Goal: Navigation & Orientation: Find specific page/section

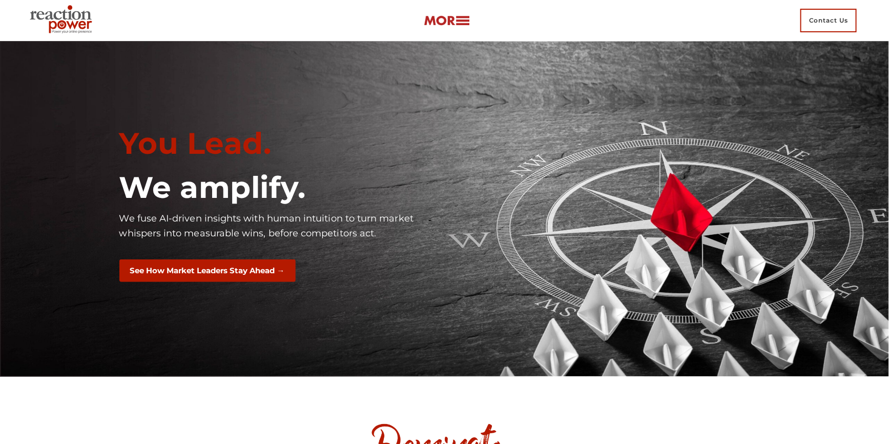
click at [437, 18] on img at bounding box center [447, 21] width 46 height 12
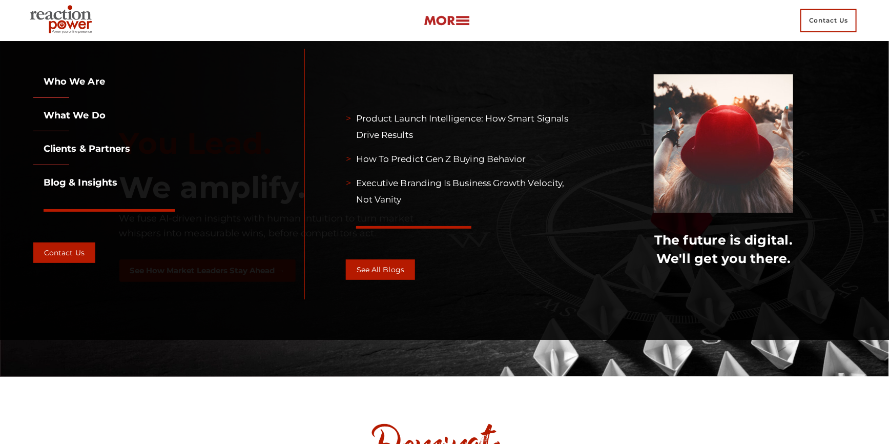
click at [438, 20] on img at bounding box center [447, 21] width 46 height 12
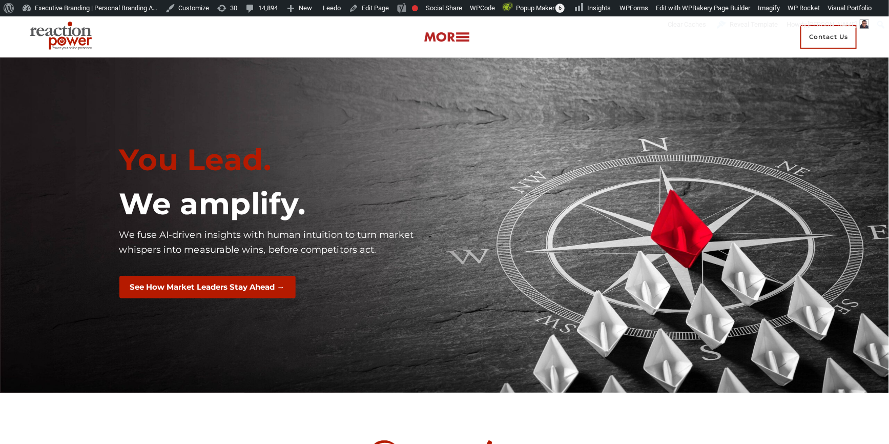
click at [440, 43] on img at bounding box center [447, 37] width 46 height 12
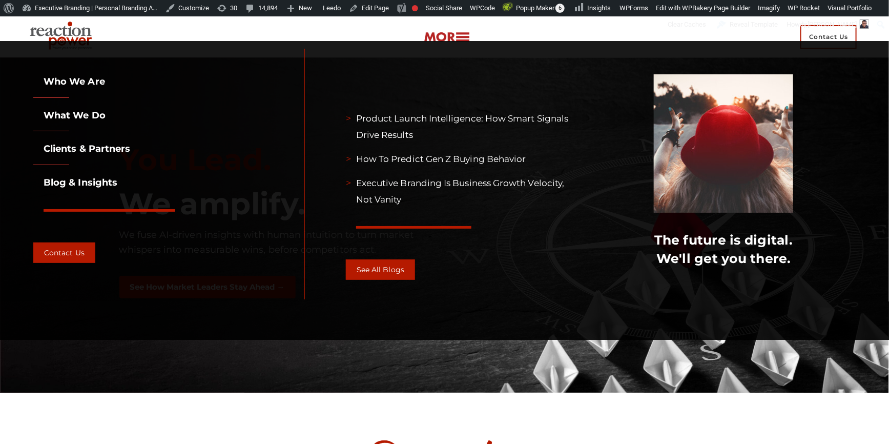
click at [440, 43] on section "Who we are Who we are What we do Clients & partners Blog & Insights Contact Us …" at bounding box center [444, 190] width 889 height 299
click at [440, 34] on img at bounding box center [447, 37] width 46 height 12
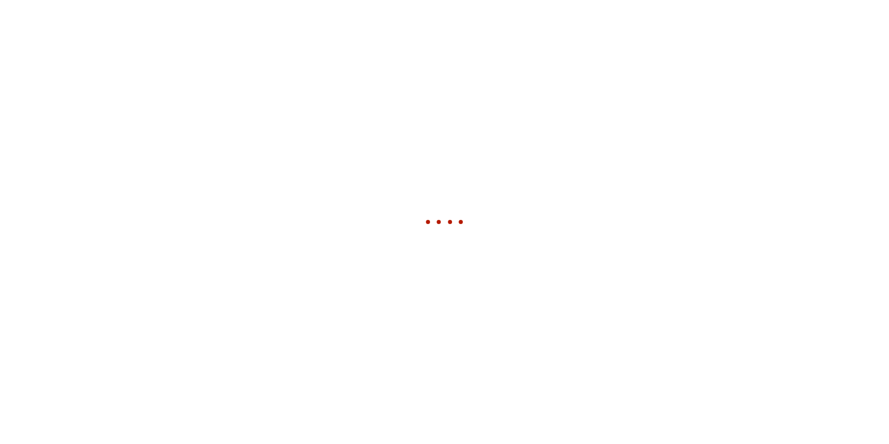
scroll to position [512, 0]
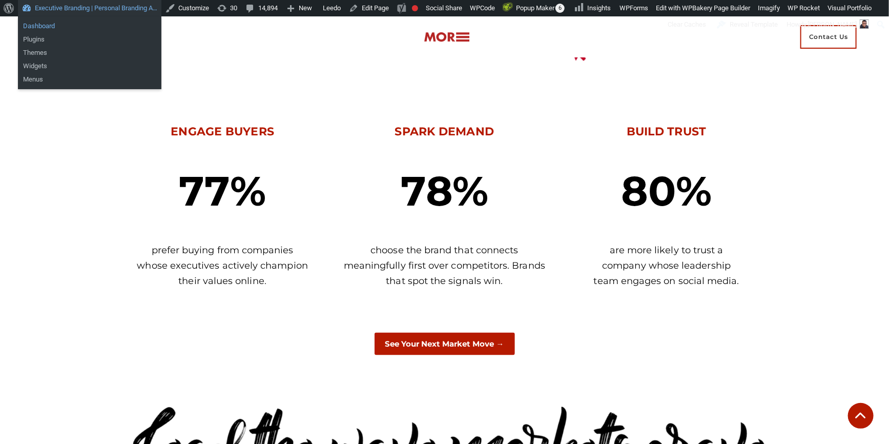
click at [79, 23] on link "Dashboard" at bounding box center [89, 25] width 143 height 13
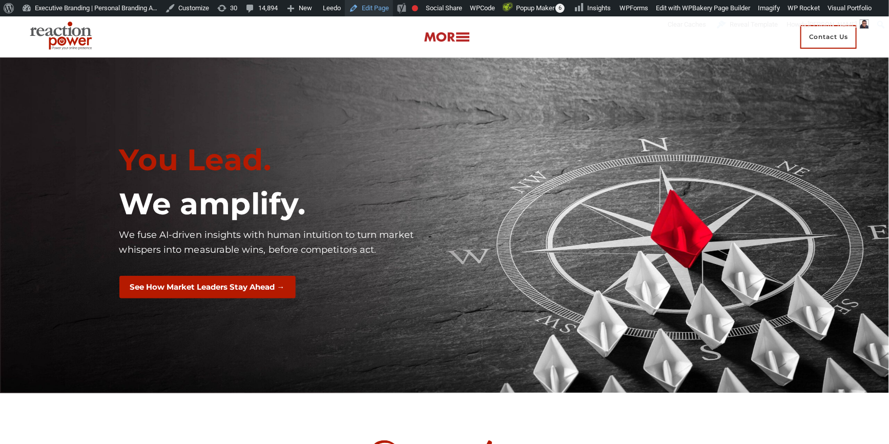
click at [375, 9] on link "Edit Page" at bounding box center [369, 8] width 48 height 16
